Goal: Task Accomplishment & Management: Manage account settings

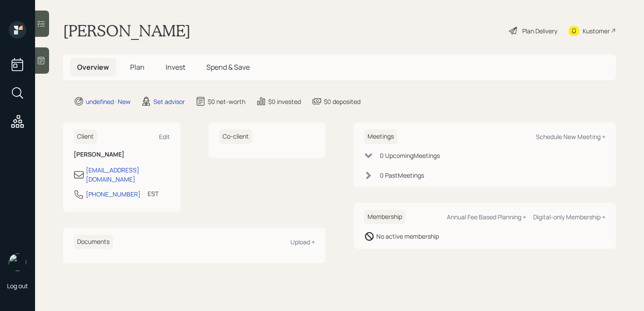
click at [46, 56] on div at bounding box center [42, 60] width 14 height 26
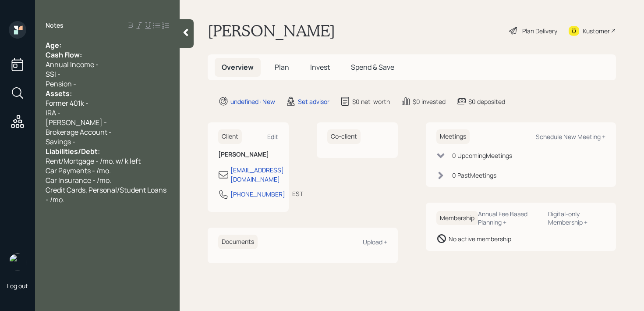
click at [89, 54] on div "Cash Flow:" at bounding box center [108, 55] width 124 height 10
click at [89, 51] on div "Cash Flow:" at bounding box center [108, 55] width 124 height 10
click at [89, 43] on div "Age:" at bounding box center [108, 45] width 124 height 10
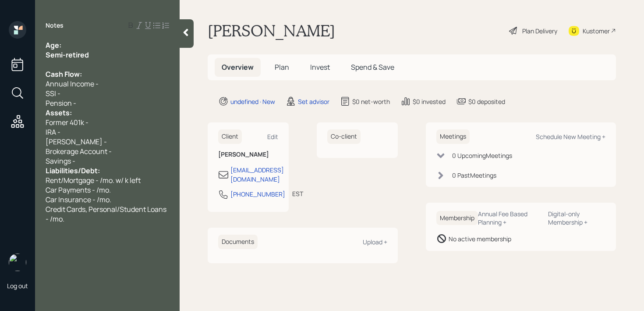
drag, startPoint x: 103, startPoint y: 58, endPoint x: 17, endPoint y: 62, distance: 86.0
click at [17, 62] on div "Log out Notes Age: Semi-retired Cash Flow: Annual Income - SSI - Pension - Asse…" at bounding box center [322, 155] width 644 height 311
click at [97, 55] on div "Semi-retired" at bounding box center [108, 55] width 124 height 10
drag, startPoint x: 100, startPoint y: 55, endPoint x: 2, endPoint y: 55, distance: 97.7
click at [2, 55] on div "Log out Notes Age: Semi-retired Cash Flow: Annual Income - SSI - Pension - Asse…" at bounding box center [322, 155] width 644 height 311
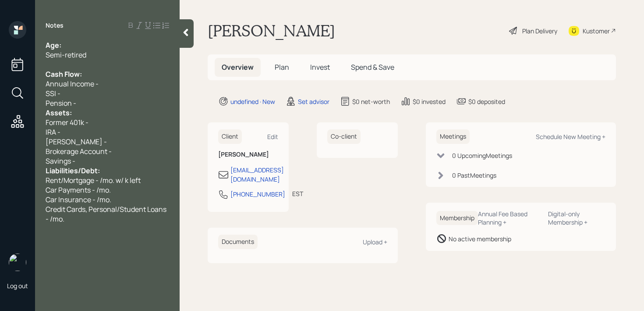
click at [67, 53] on span "Semi-retired" at bounding box center [66, 55] width 41 height 10
click at [114, 105] on div "Pension -" at bounding box center [108, 103] width 124 height 10
click at [113, 119] on div "Former 401k -" at bounding box center [108, 122] width 124 height 10
click at [113, 103] on div "Pension -" at bounding box center [108, 103] width 124 height 10
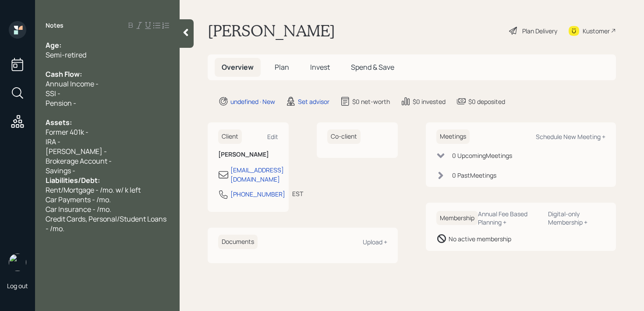
click at [111, 164] on span "Brokerage Account -" at bounding box center [79, 161] width 66 height 10
click at [111, 168] on div "Savings -" at bounding box center [108, 171] width 124 height 10
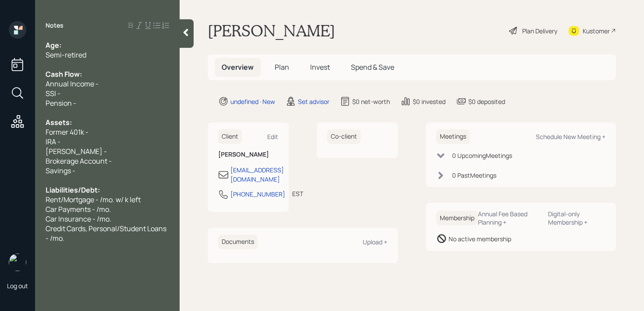
click at [101, 151] on div "[PERSON_NAME] -" at bounding box center [108, 151] width 124 height 10
drag, startPoint x: 111, startPoint y: 151, endPoint x: 0, endPoint y: 151, distance: 111.3
click at [0, 151] on div "Log out Notes Age: Semi-retired Cash Flow: Annual Income - SSI - Pension - Asse…" at bounding box center [322, 155] width 644 height 311
click at [96, 134] on div "Former 401k -" at bounding box center [108, 132] width 124 height 10
click at [98, 142] on div "IRA -" at bounding box center [108, 142] width 124 height 10
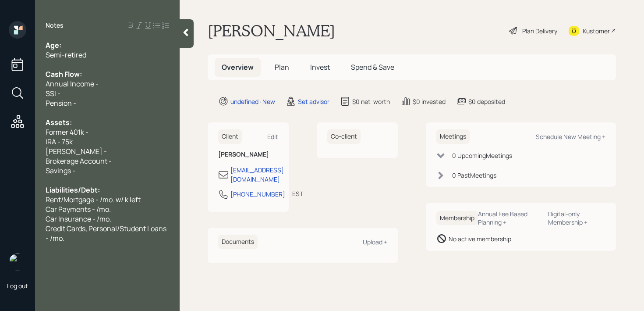
click at [125, 160] on div "Brokerage Account -" at bounding box center [108, 161] width 124 height 10
click at [44, 140] on div "Age: Semi-retired Cash Flow: Annual Income - SSI - Pension - Assets: Former 401…" at bounding box center [107, 141] width 145 height 202
click at [111, 162] on span "Brokerage Account - k" at bounding box center [81, 161] width 71 height 10
click at [69, 142] on span "IRA - 75k" at bounding box center [59, 142] width 27 height 10
click at [47, 134] on span "Former 401k -" at bounding box center [67, 132] width 43 height 10
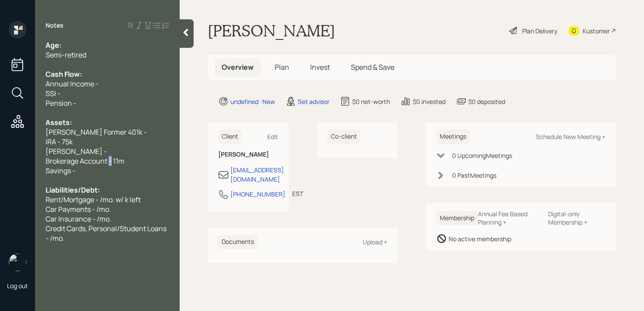
click at [110, 160] on span "Brokerage Account - 11m" at bounding box center [85, 161] width 79 height 10
drag, startPoint x: 85, startPoint y: 146, endPoint x: 37, endPoint y: 146, distance: 48.6
click at [37, 146] on div "Age: Semi-retired Cash Flow: Annual Income - SSI - Pension - Assets: [PERSON_NA…" at bounding box center [107, 141] width 145 height 202
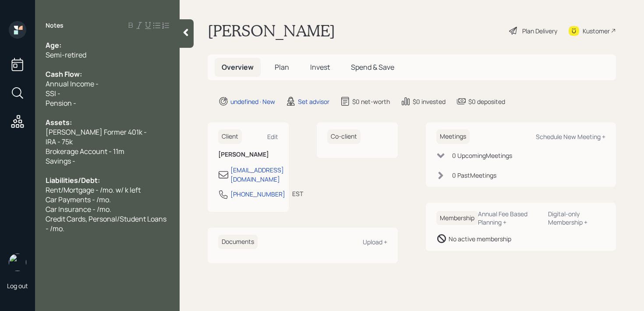
click at [133, 146] on div "Brokerage Account - 11m" at bounding box center [108, 151] width 124 height 10
click at [130, 148] on div "Brokerage Account - 11m" at bounding box center [108, 151] width 124 height 10
click at [129, 74] on div "Cash Flow:" at bounding box center [108, 74] width 124 height 10
click at [128, 46] on div "Age:" at bounding box center [108, 45] width 124 height 10
drag, startPoint x: 123, startPoint y: 153, endPoint x: 130, endPoint y: 153, distance: 7.0
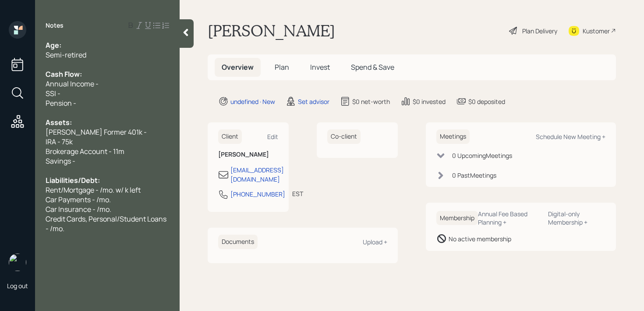
click at [123, 153] on span "Brokerage Account - 11m" at bounding box center [85, 151] width 79 height 10
drag, startPoint x: 146, startPoint y: 153, endPoint x: 0, endPoint y: 153, distance: 146.4
click at [0, 153] on div "Log out Notes Age: Semi-retired Cash Flow: Annual Income - SSI - Pension - Asse…" at bounding box center [322, 155] width 644 height 311
click at [100, 149] on span "Brokerage Account - 11m" at bounding box center [85, 151] width 79 height 10
drag, startPoint x: 127, startPoint y: 149, endPoint x: 0, endPoint y: 149, distance: 126.7
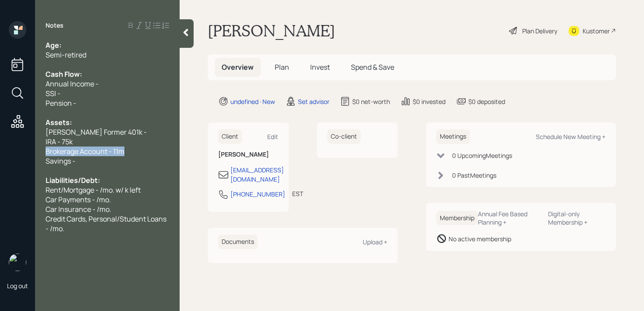
click at [0, 149] on div "Log out Notes Age: Semi-retired Cash Flow: Annual Income - SSI - Pension - Asse…" at bounding box center [322, 155] width 644 height 311
click at [72, 150] on span "Brokerage Account - 11m" at bounding box center [85, 151] width 79 height 10
click at [132, 149] on div "Brokerage Account - 11m" at bounding box center [108, 151] width 124 height 10
click at [71, 149] on span "Brokerage Account - 11m" at bounding box center [85, 151] width 79 height 10
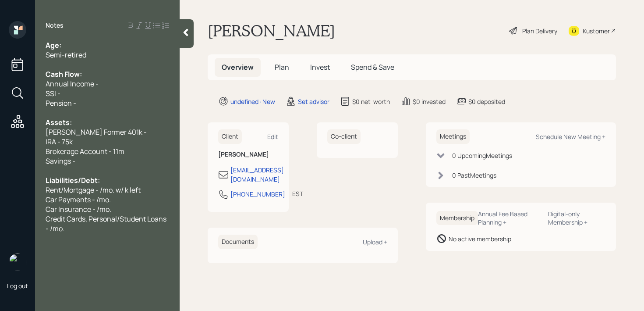
click at [140, 160] on div "Savings -" at bounding box center [108, 161] width 124 height 10
click at [141, 155] on div "Brokerage Account - 11m" at bounding box center [108, 151] width 124 height 10
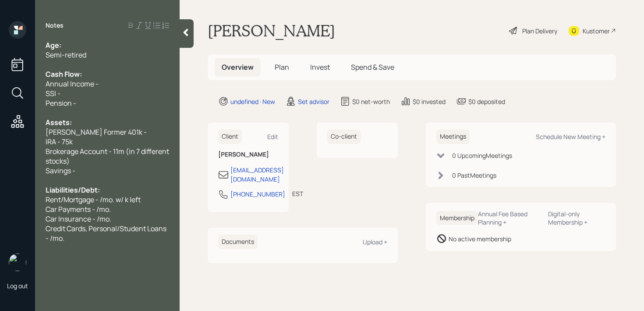
click at [119, 157] on div "Brokerage Account - 11m (in 7 different stocks)" at bounding box center [108, 155] width 124 height 19
click at [119, 163] on div "Brokerage Account - 11m (in 7 different stocks)" at bounding box center [108, 155] width 124 height 19
click at [121, 176] on div at bounding box center [108, 180] width 124 height 10
click at [117, 168] on div "Savings -" at bounding box center [108, 171] width 124 height 10
drag, startPoint x: 111, startPoint y: 165, endPoint x: 0, endPoint y: 165, distance: 110.9
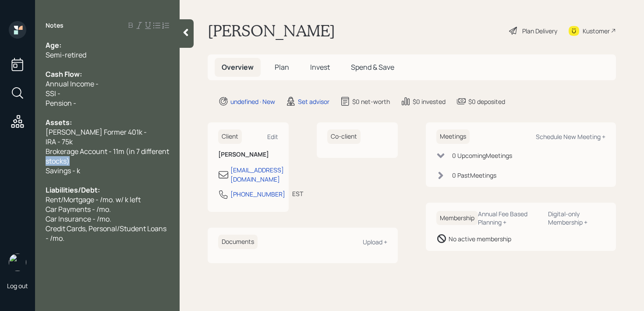
click at [0, 165] on div "Log out Notes Age: Semi-retired Cash Flow: Annual Income - SSI - Pension - Asse…" at bounding box center [322, 155] width 644 height 311
click at [101, 184] on div at bounding box center [108, 180] width 124 height 10
drag, startPoint x: 128, startPoint y: 169, endPoint x: 0, endPoint y: 167, distance: 128.0
click at [0, 167] on div "Log out Notes Age: Semi-retired Cash Flow: Annual Income - SSI - Pension - Asse…" at bounding box center [322, 155] width 644 height 311
click at [95, 163] on div "Brokerage Account - 11m (in 7 different stocks)" at bounding box center [108, 155] width 124 height 19
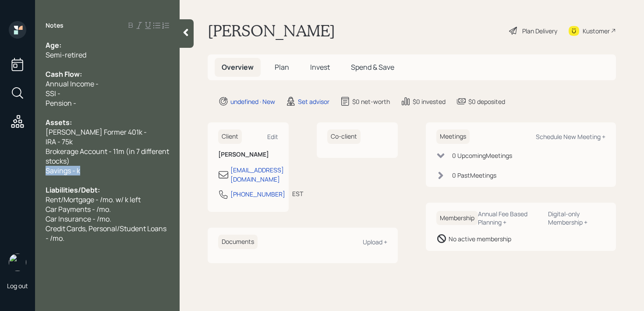
drag, startPoint x: 55, startPoint y: 166, endPoint x: 5, endPoint y: 166, distance: 50.0
click at [5, 166] on div "Log out Notes Age: Semi-retired Cash Flow: Annual Income - SSI - Pension - Asse…" at bounding box center [322, 155] width 644 height 311
click at [52, 166] on span "Savings - k" at bounding box center [63, 171] width 35 height 10
drag, startPoint x: 90, startPoint y: 170, endPoint x: 11, endPoint y: 170, distance: 78.9
click at [12, 170] on div "Log out Notes Age: Semi-retired Cash Flow: Annual Income - SSI - Pension - Asse…" at bounding box center [322, 155] width 644 height 311
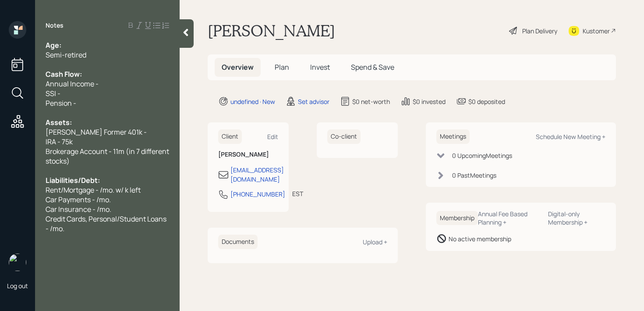
click at [66, 124] on span "Assets:" at bounding box center [59, 122] width 26 height 10
click at [91, 86] on span "Annual Income -" at bounding box center [72, 84] width 53 height 10
click at [117, 82] on div "Annual Income -" at bounding box center [108, 84] width 124 height 10
click at [112, 104] on div "Pension -" at bounding box center [108, 103] width 124 height 10
click at [115, 94] on div "SSI -" at bounding box center [108, 94] width 124 height 10
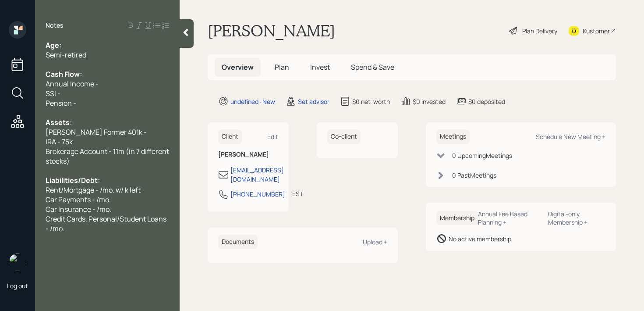
click at [122, 75] on div "Cash Flow:" at bounding box center [108, 74] width 124 height 10
click at [124, 86] on div "Annual Income -" at bounding box center [108, 84] width 124 height 10
drag, startPoint x: 121, startPoint y: 83, endPoint x: 0, endPoint y: 83, distance: 120.5
click at [0, 83] on div "Log out Notes Age: Semi-retired Cash Flow: Annual Income - SSI - Pension - Asse…" at bounding box center [322, 155] width 644 height 311
click at [79, 46] on div "Age:" at bounding box center [108, 45] width 124 height 10
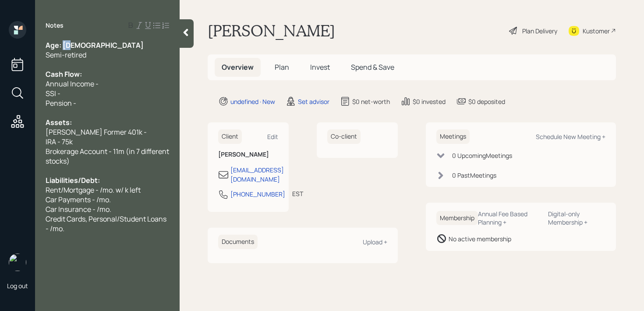
drag, startPoint x: 75, startPoint y: 47, endPoint x: 65, endPoint y: 49, distance: 9.4
click at [64, 47] on div "Age: [DEMOGRAPHIC_DATA]" at bounding box center [108, 45] width 124 height 10
click at [90, 53] on div "Semi-retired" at bounding box center [108, 55] width 124 height 10
click at [93, 53] on div "Semi-retired" at bounding box center [108, 55] width 124 height 10
click at [90, 93] on div "SSI -" at bounding box center [108, 94] width 124 height 10
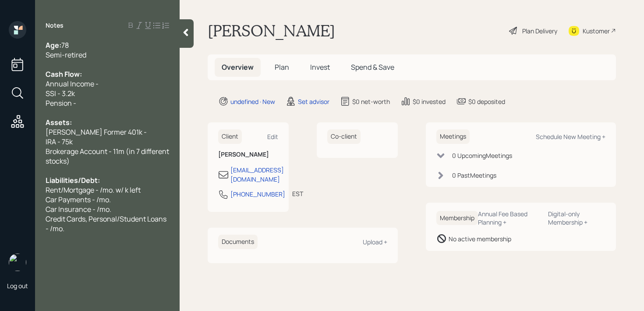
click at [63, 95] on span "SSI - 3.2k" at bounding box center [60, 94] width 29 height 10
click at [80, 103] on div "Pension -" at bounding box center [108, 103] width 124 height 10
click at [75, 103] on span "Pension - /mo." at bounding box center [69, 103] width 46 height 10
drag, startPoint x: 113, startPoint y: 85, endPoint x: 0, endPoint y: 85, distance: 112.6
click at [0, 85] on div "Log out Notes Age: [DEMOGRAPHIC_DATA] Semi-retired Cash Flow: Annual Income - S…" at bounding box center [322, 155] width 644 height 311
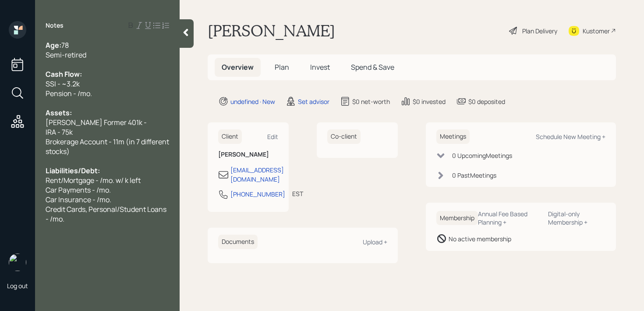
click at [79, 93] on span "Pension - /mo." at bounding box center [69, 94] width 46 height 10
click at [85, 70] on div "Cash Flow:" at bounding box center [108, 74] width 124 height 10
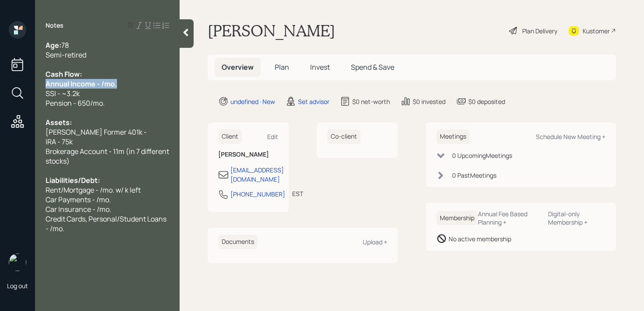
drag, startPoint x: 123, startPoint y: 81, endPoint x: 0, endPoint y: 80, distance: 123.2
click at [0, 80] on div "Log out Notes Age: [DEMOGRAPHIC_DATA] Semi-retired Cash Flow: Annual Income - /…" at bounding box center [322, 155] width 644 height 311
click at [120, 82] on div "Annual Income - /mo." at bounding box center [108, 84] width 124 height 10
click at [100, 83] on span "Annual Income - /mo." at bounding box center [80, 84] width 69 height 10
click at [112, 82] on div "Annual Income - /mo." at bounding box center [108, 84] width 124 height 10
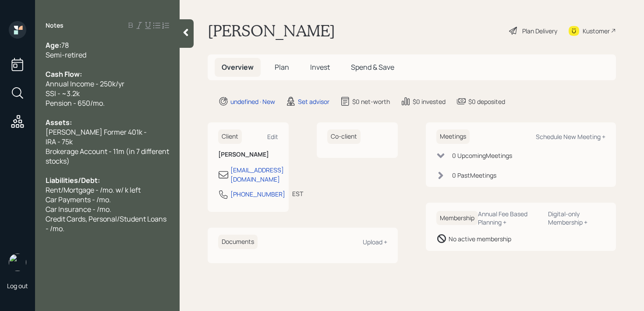
click at [111, 83] on span "Annual Income - 250k/yr" at bounding box center [85, 84] width 79 height 10
click at [132, 90] on div "SSI - ~3.2k" at bounding box center [108, 94] width 124 height 10
click at [126, 120] on div "Assets:" at bounding box center [108, 122] width 124 height 10
click at [125, 143] on div "IRA - 75k" at bounding box center [108, 142] width 124 height 10
click at [135, 134] on div "[PERSON_NAME] Former 401k -" at bounding box center [108, 132] width 124 height 10
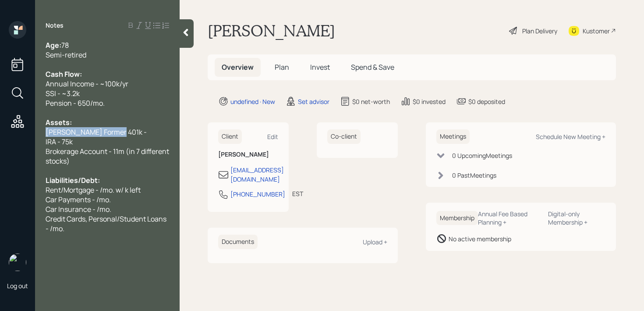
drag, startPoint x: 110, startPoint y: 134, endPoint x: 0, endPoint y: 134, distance: 110.0
click at [0, 134] on div "Log out Notes Age: [DEMOGRAPHIC_DATA] Semi-retired Cash Flow: Annual Income - ~…" at bounding box center [322, 155] width 644 height 311
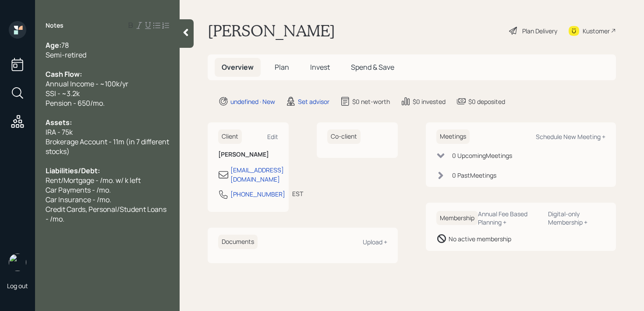
click at [85, 149] on div "Brokerage Account - 11m (in 7 different stocks)" at bounding box center [108, 146] width 124 height 19
click at [90, 150] on div "Brokerage Account - 11m (in 7 different stocks)" at bounding box center [108, 146] width 124 height 19
click at [95, 184] on span "Rent/Mortgage - /mo. w/ k left" at bounding box center [93, 180] width 95 height 10
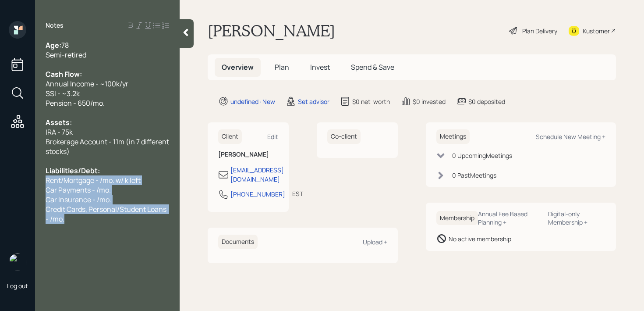
drag, startPoint x: 73, startPoint y: 222, endPoint x: 42, endPoint y: 176, distance: 55.4
click at [42, 176] on div "Age: [DEMOGRAPHIC_DATA] Semi-retired Cash Flow: Annual Income - ~100k/yr SSI - …" at bounding box center [107, 131] width 145 height 183
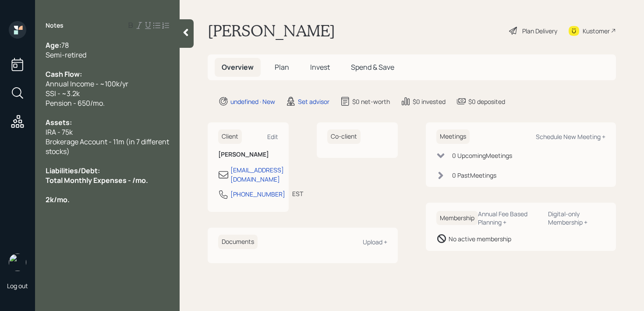
click at [100, 59] on div "Semi-retired" at bounding box center [108, 55] width 124 height 10
click at [53, 198] on span "2k/mo." at bounding box center [58, 200] width 24 height 10
click at [134, 179] on span "Total Monthly Expenses - /mo." at bounding box center [97, 180] width 103 height 10
drag, startPoint x: 95, startPoint y: 203, endPoint x: 9, endPoint y: 203, distance: 85.5
click at [9, 203] on div "Log out Notes Age: [DEMOGRAPHIC_DATA] Semi-retired Cash Flow: Annual Income - ~…" at bounding box center [322, 155] width 644 height 311
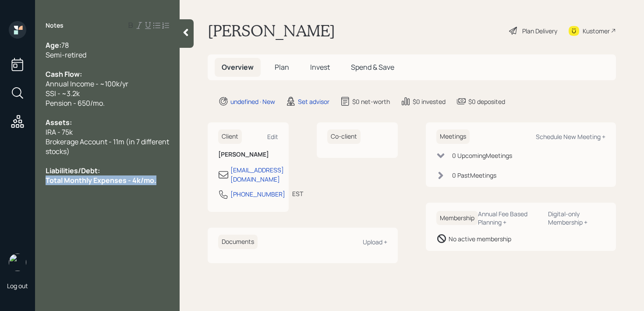
drag, startPoint x: 160, startPoint y: 182, endPoint x: 17, endPoint y: 182, distance: 143.3
click at [17, 182] on div "Log out Notes Age: [DEMOGRAPHIC_DATA] Semi-retired Cash Flow: Annual Income - ~…" at bounding box center [322, 155] width 644 height 311
click at [82, 156] on div at bounding box center [108, 161] width 124 height 10
click at [156, 181] on div "Total Monthly Expenses - 4k/mo." at bounding box center [108, 180] width 124 height 10
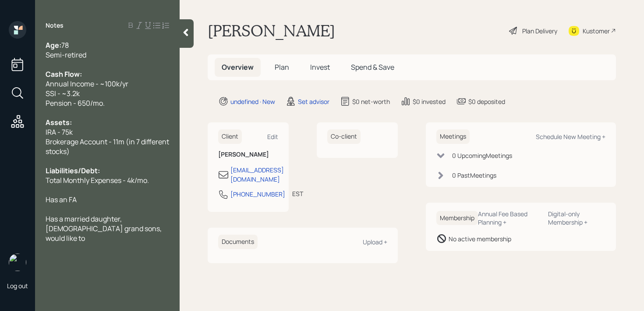
click at [150, 219] on span "Has a married daughter, [DEMOGRAPHIC_DATA] grand sons, would like to" at bounding box center [104, 228] width 117 height 29
click at [136, 226] on div "Has a married daughter, [DEMOGRAPHIC_DATA] grandsons, would like to" at bounding box center [108, 228] width 124 height 29
click at [142, 204] on div at bounding box center [108, 209] width 124 height 10
click at [88, 147] on div "Brokerage Account - 11m (in 7 different stocks)" at bounding box center [108, 146] width 124 height 19
click at [115, 153] on div "Brokerage Account - 11m (in 7 different stocks)" at bounding box center [108, 146] width 124 height 19
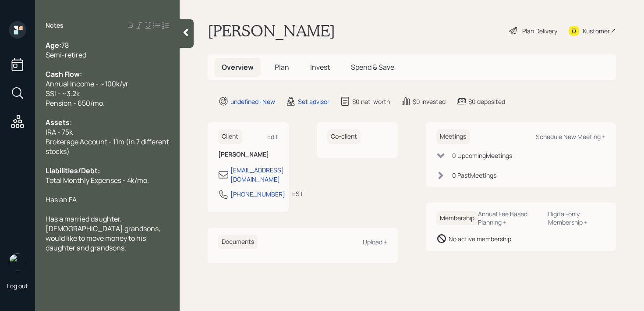
click at [121, 158] on div at bounding box center [108, 161] width 124 height 10
click at [121, 165] on div at bounding box center [108, 161] width 124 height 10
click at [148, 206] on div at bounding box center [108, 209] width 124 height 10
click at [148, 204] on div at bounding box center [108, 209] width 124 height 10
click at [147, 236] on div "Has a married daughter, [DEMOGRAPHIC_DATA] grandsons, would like to move money …" at bounding box center [108, 233] width 124 height 39
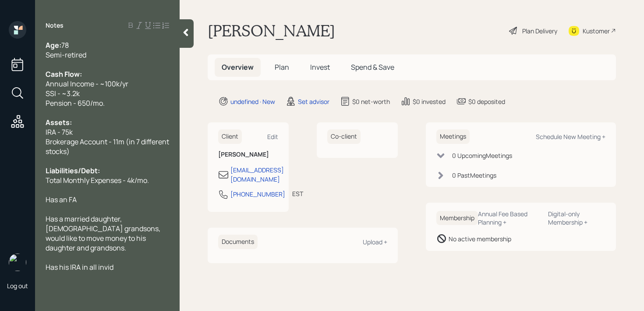
click at [126, 129] on div "IRA - 75k" at bounding box center [108, 132] width 124 height 10
click at [137, 151] on div "Brokerage Account - 11m (in 7 different stocks)" at bounding box center [108, 146] width 124 height 19
click at [68, 153] on span "Brokerage Account - 11m (in 7 different stocks)" at bounding box center [108, 146] width 125 height 19
click at [136, 262] on div "Has his IRA in all invid" at bounding box center [108, 267] width 124 height 10
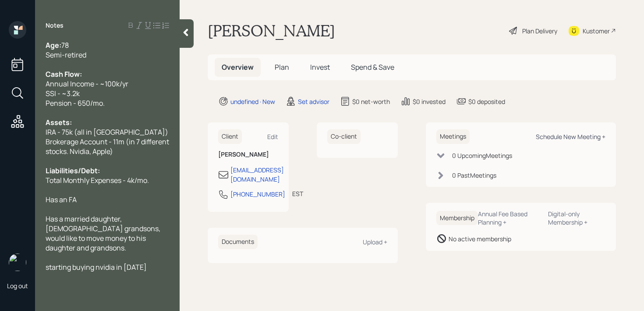
click at [585, 136] on div "Schedule New Meeting +" at bounding box center [571, 136] width 70 height 8
select select "round-[PERSON_NAME]"
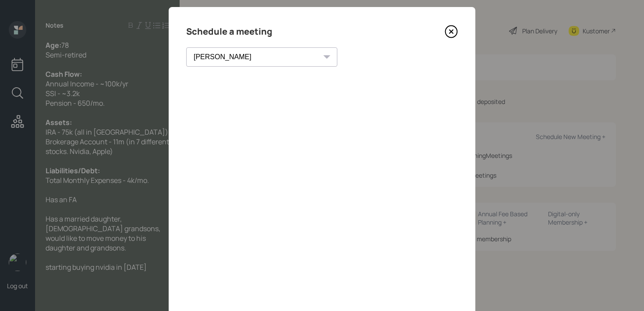
scroll to position [14, 0]
click at [454, 31] on icon at bounding box center [451, 31] width 13 height 13
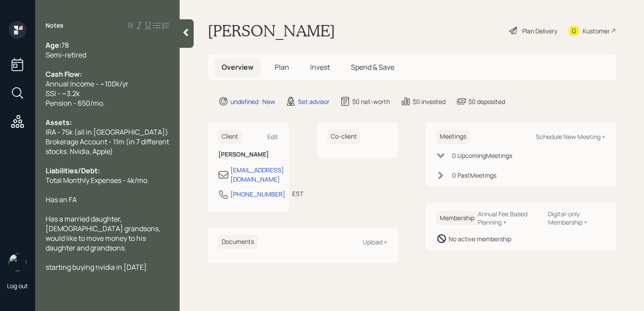
click at [592, 35] on div "Kustomer" at bounding box center [592, 30] width 47 height 19
drag, startPoint x: 102, startPoint y: 256, endPoint x: 156, endPoint y: 182, distance: 91.6
click at [102, 262] on span "starting buying nvidia in [DATE]" at bounding box center [96, 267] width 101 height 10
drag, startPoint x: 70, startPoint y: 258, endPoint x: 28, endPoint y: 258, distance: 41.6
click at [28, 258] on div "Log out Notes Age: [DEMOGRAPHIC_DATA] Semi-retired Cash Flow: Annual Income - ~…" at bounding box center [322, 155] width 644 height 311
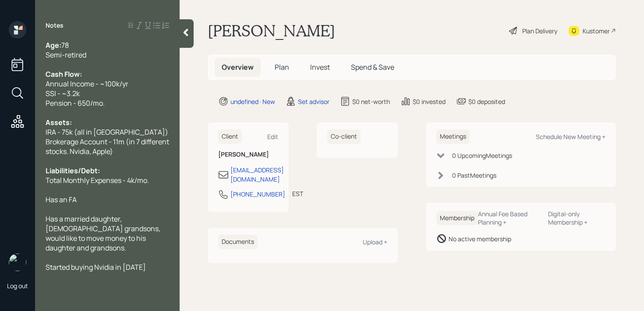
click at [147, 262] on div "Started buying Nvidia in [DATE]" at bounding box center [108, 267] width 124 height 10
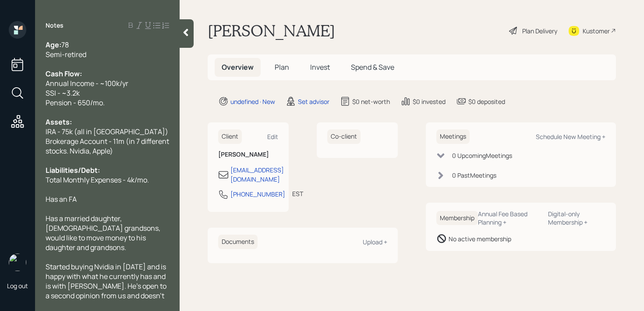
scroll to position [24, 0]
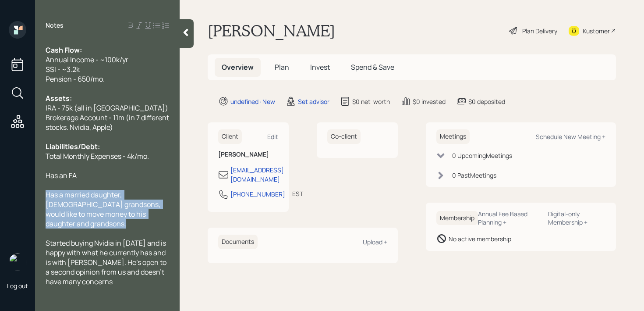
drag, startPoint x: 150, startPoint y: 220, endPoint x: 41, endPoint y: 197, distance: 111.5
click at [41, 197] on div "Age: [DEMOGRAPHIC_DATA] Semi-retired Cash Flow: Annual Income - ~100k/yr SSI - …" at bounding box center [107, 170] width 145 height 260
copy span "Has a married daughter, [DEMOGRAPHIC_DATA] grandsons, would like to move money …"
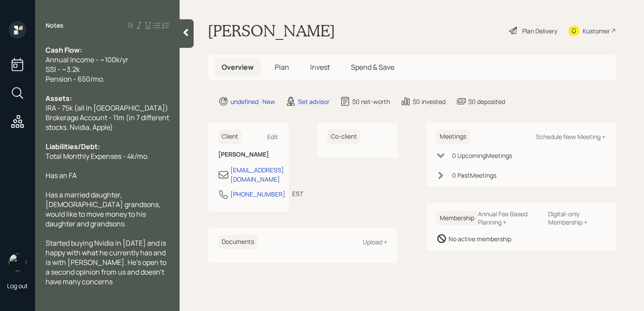
click at [102, 276] on div "Started buying Nvidia in [DATE] and is happy with what he currently has and is …" at bounding box center [108, 262] width 124 height 48
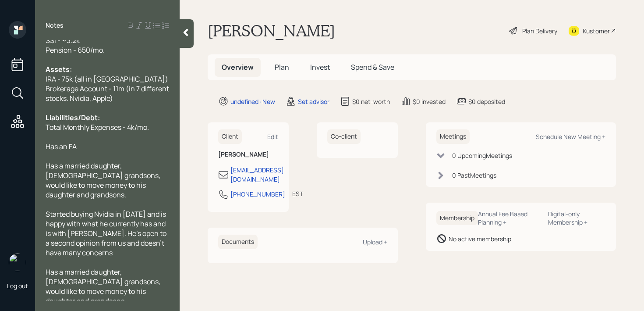
click at [130, 280] on div "Has a married daughter, [DEMOGRAPHIC_DATA] grandsons, would like to move money …" at bounding box center [108, 286] width 124 height 39
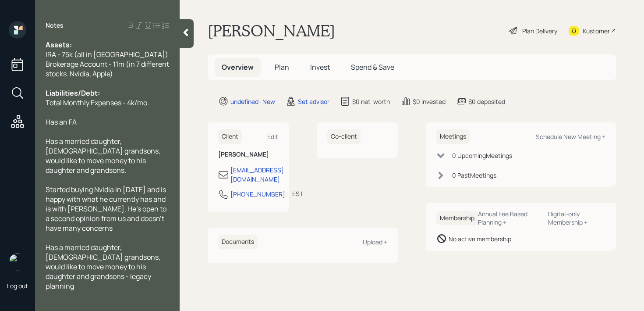
scroll to position [87, 0]
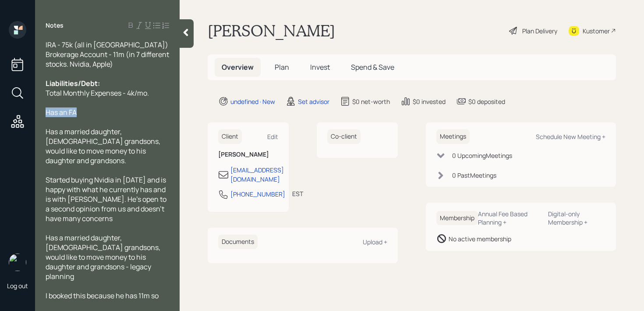
drag, startPoint x: 99, startPoint y: 116, endPoint x: 22, endPoint y: 116, distance: 77.1
click at [22, 116] on div "Log out Notes Age: [DEMOGRAPHIC_DATA] Semi-retired Cash Flow: Annual Income - ~…" at bounding box center [322, 155] width 644 height 311
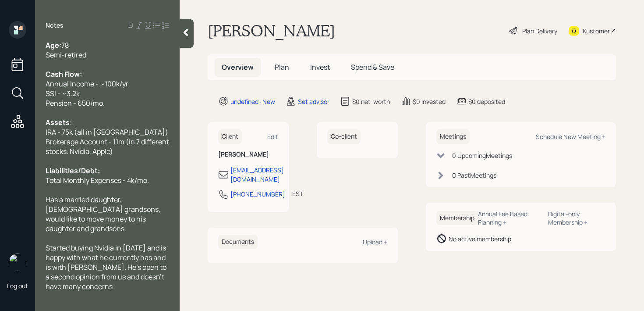
scroll to position [106, 0]
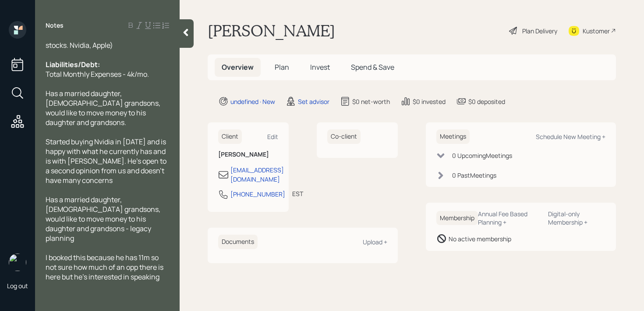
click at [163, 281] on div at bounding box center [108, 286] width 124 height 10
click at [161, 257] on div "I booked this because he has 11m so not sure how much of an opp there is here b…" at bounding box center [108, 266] width 124 height 29
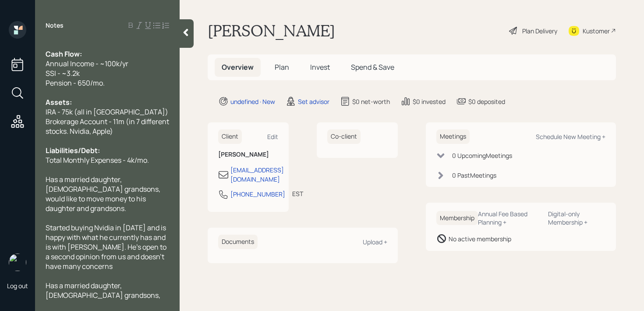
scroll to position [0, 0]
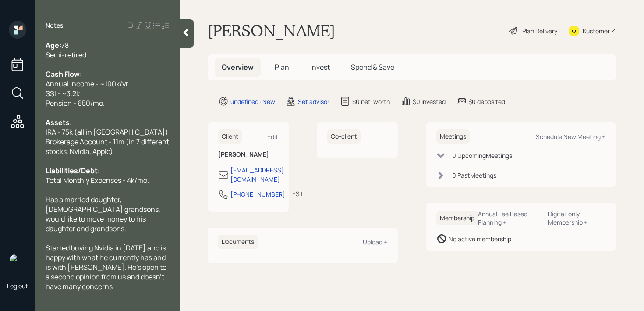
click at [46, 132] on span "IRA - 75k (all in [GEOGRAPHIC_DATA])" at bounding box center [107, 132] width 123 height 10
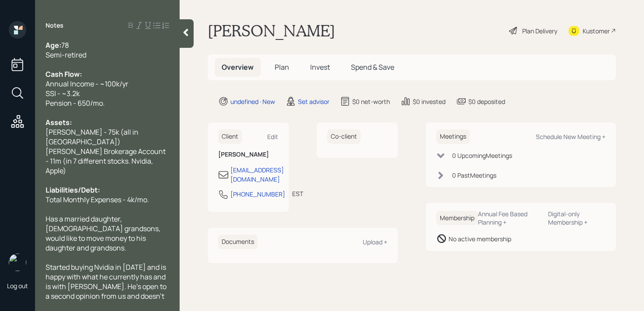
click at [99, 152] on span "[PERSON_NAME] Brokerage Account - 11m (in 7 different stocks. Nvidia, Apple)" at bounding box center [106, 160] width 121 height 29
click at [151, 153] on div "[PERSON_NAME] Brokerage Account - 11m (in 7 different stocks. Nvidia, Apple)" at bounding box center [108, 160] width 124 height 29
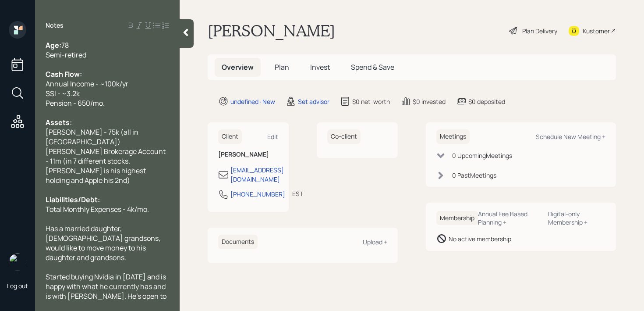
click at [188, 30] on icon at bounding box center [186, 32] width 5 height 7
